Goal: Obtain resource: Download file/media

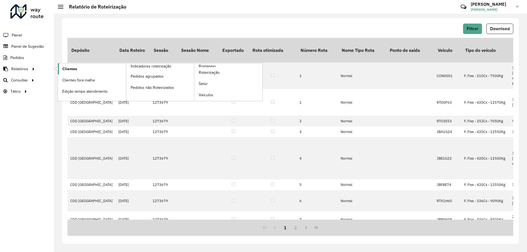
click at [82, 68] on link "Clientes" at bounding box center [92, 68] width 68 height 11
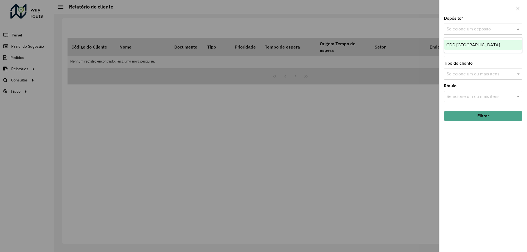
click at [461, 32] on input "text" at bounding box center [478, 29] width 62 height 7
click at [463, 44] on span "CDD [GEOGRAPHIC_DATA]" at bounding box center [474, 45] width 54 height 5
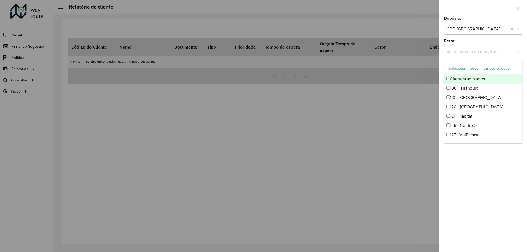
click at [475, 49] on input "text" at bounding box center [480, 52] width 70 height 7
click at [476, 52] on input "text" at bounding box center [480, 52] width 70 height 7
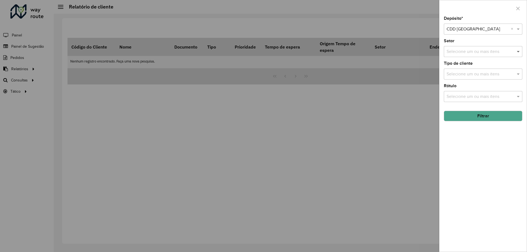
click at [516, 52] on span at bounding box center [519, 51] width 7 height 7
click at [504, 73] on input "text" at bounding box center [480, 74] width 70 height 7
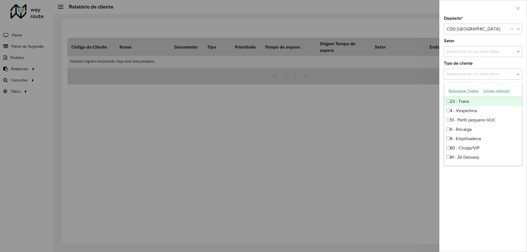
click at [520, 73] on span at bounding box center [519, 74] width 7 height 7
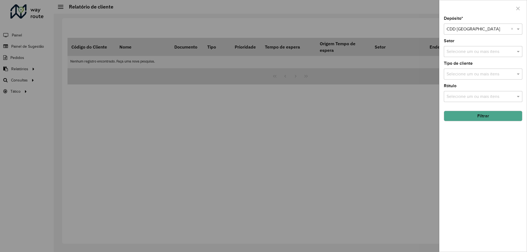
click at [488, 118] on button "Filtrar" at bounding box center [483, 116] width 79 height 10
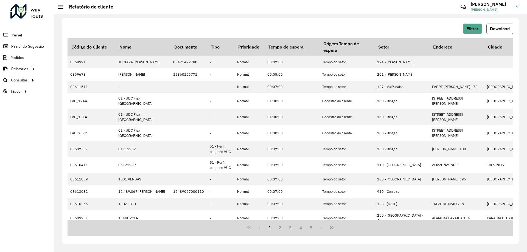
click at [495, 29] on span "Download" at bounding box center [500, 28] width 20 height 5
